Goal: Complete application form

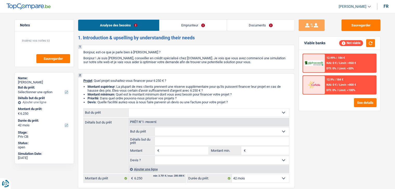
select select "42"
select select "worker"
select select "netSalary"
select select "liveWithParents"
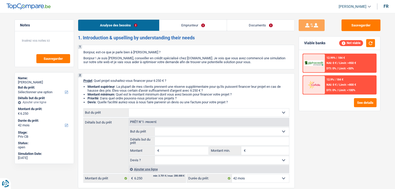
select select "42"
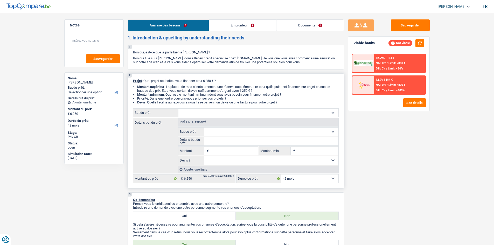
drag, startPoint x: 302, startPoint y: 180, endPoint x: 305, endPoint y: 182, distance: 3.7
click at [302, 180] on select "12 mois 18 mois 24 mois 30 mois 36 mois 42 mois Sélectionner une option" at bounding box center [310, 179] width 57 height 8
click at [282, 175] on select "12 mois 18 mois 24 mois 30 mois 36 mois 42 mois Sélectionner une option" at bounding box center [310, 179] width 57 height 8
click at [237, 29] on link "Emprunteur" at bounding box center [242, 25] width 67 height 11
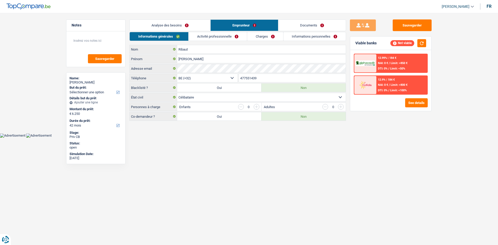
click at [178, 24] on link "Analyse des besoins" at bounding box center [170, 25] width 81 height 11
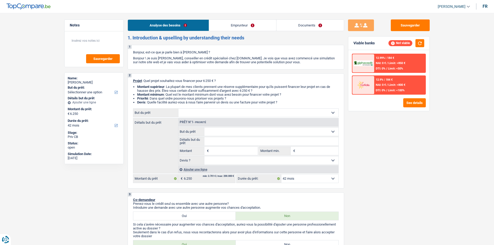
click at [242, 23] on link "Emprunteur" at bounding box center [242, 25] width 67 height 11
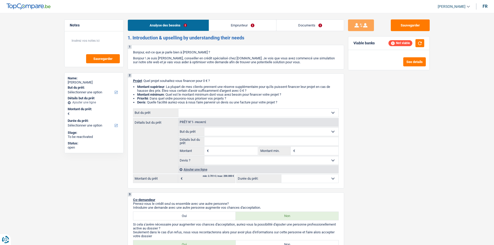
select select "worker"
select select "familyAllowances"
select select "netSalary"
select select "mealVouchers"
select select "ownerWithMortgage"
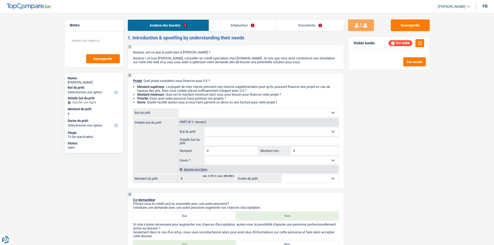
select select "personalLoan"
select select "smallWorks"
select select "60"
select select "mortgage"
select select "300"
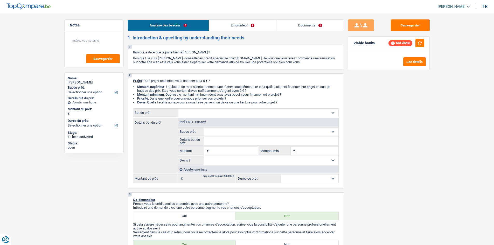
select select "renovationLoan"
select select "48"
click at [303, 24] on link "Documents" at bounding box center [310, 25] width 67 height 11
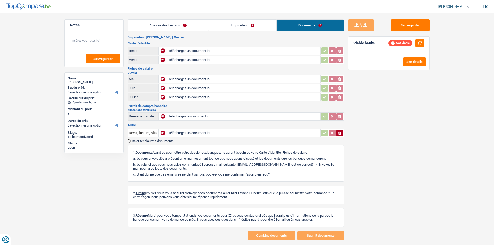
click at [180, 28] on link "Analyse des besoins" at bounding box center [168, 25] width 81 height 11
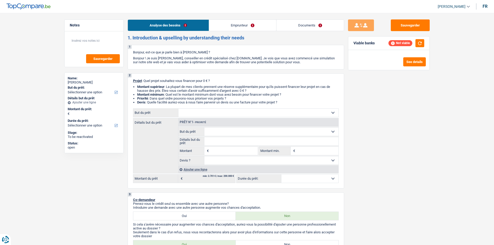
click at [255, 28] on link "Emprunteur" at bounding box center [242, 25] width 67 height 11
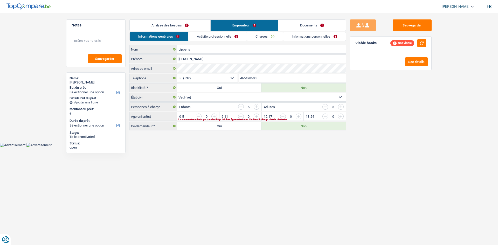
click at [227, 40] on link "Activité professionnelle" at bounding box center [217, 36] width 58 height 9
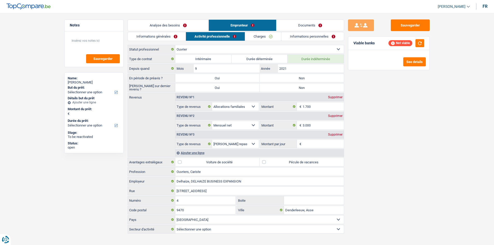
click at [262, 33] on link "Charges" at bounding box center [263, 36] width 36 height 9
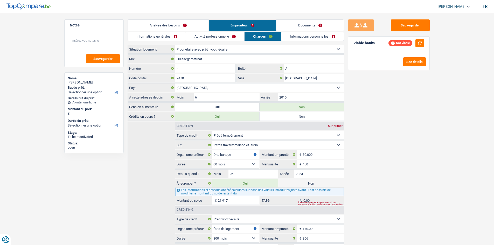
click at [302, 38] on link "Informations personnelles" at bounding box center [313, 36] width 63 height 9
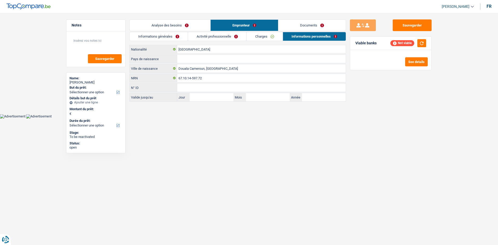
click at [303, 24] on link "Documents" at bounding box center [311, 25] width 67 height 11
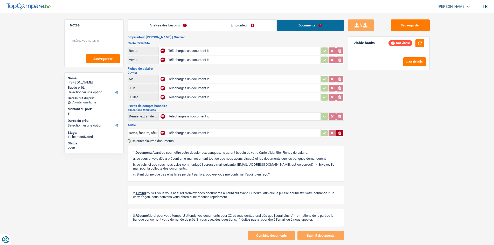
click at [205, 24] on link "Analyse des besoins" at bounding box center [168, 25] width 81 height 11
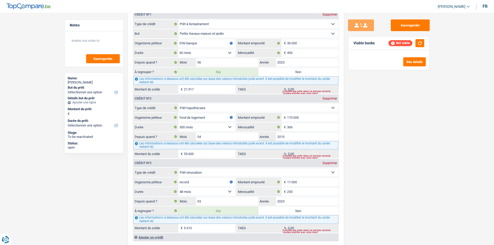
scroll to position [545, 0]
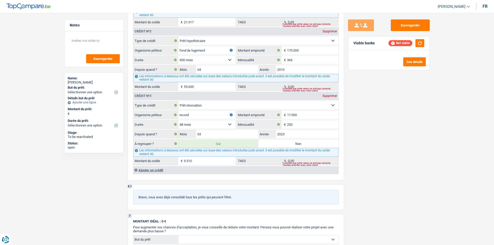
click at [424, 37] on div "Viable banks Not viable" at bounding box center [389, 43] width 81 height 13
click at [415, 44] on div "Not viable" at bounding box center [407, 43] width 36 height 8
click at [420, 43] on button "button" at bounding box center [420, 43] width 9 height 8
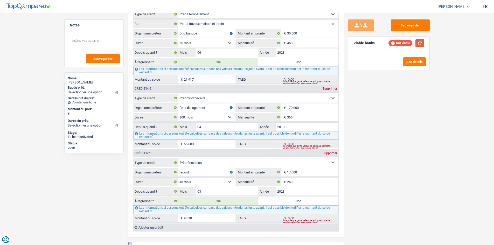
scroll to position [415, 0]
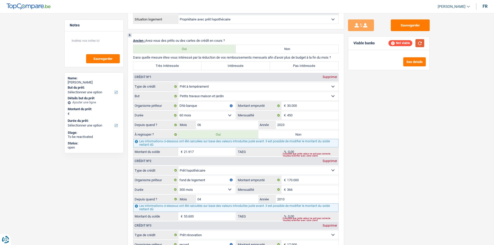
drag, startPoint x: 420, startPoint y: 44, endPoint x: 418, endPoint y: 48, distance: 5.2
click at [420, 44] on button "button" at bounding box center [420, 43] width 9 height 8
